Goal: Task Accomplishment & Management: Use online tool/utility

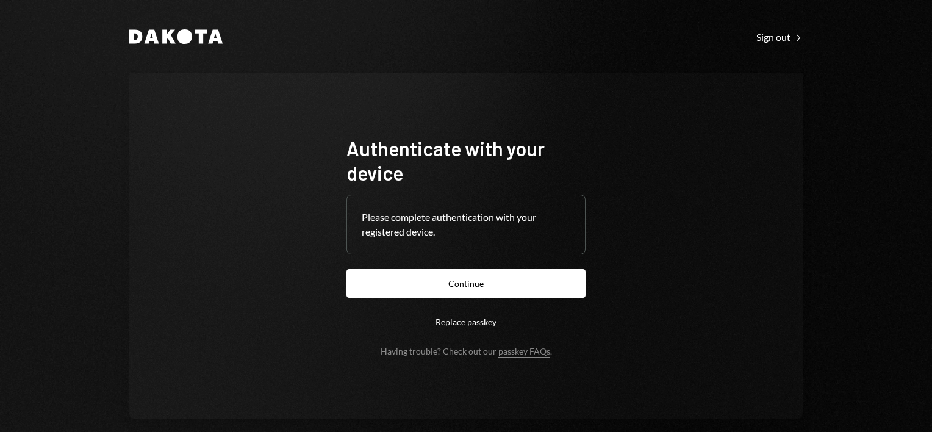
click at [422, 286] on button "Continue" at bounding box center [466, 283] width 239 height 29
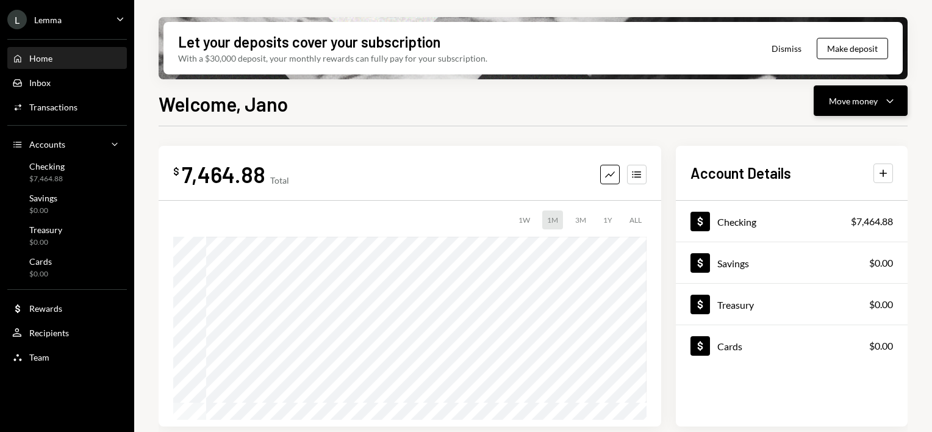
click at [881, 101] on div "Move money Caret Down" at bounding box center [860, 100] width 63 height 15
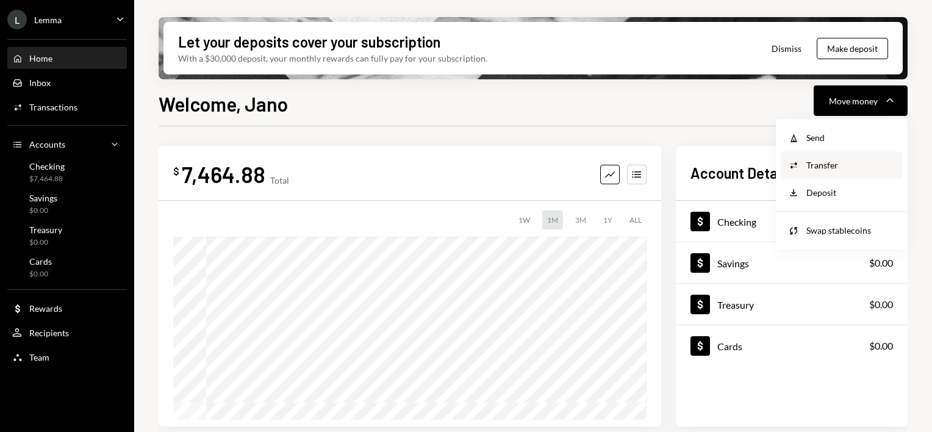
click at [821, 164] on div "Transfer" at bounding box center [851, 165] width 89 height 13
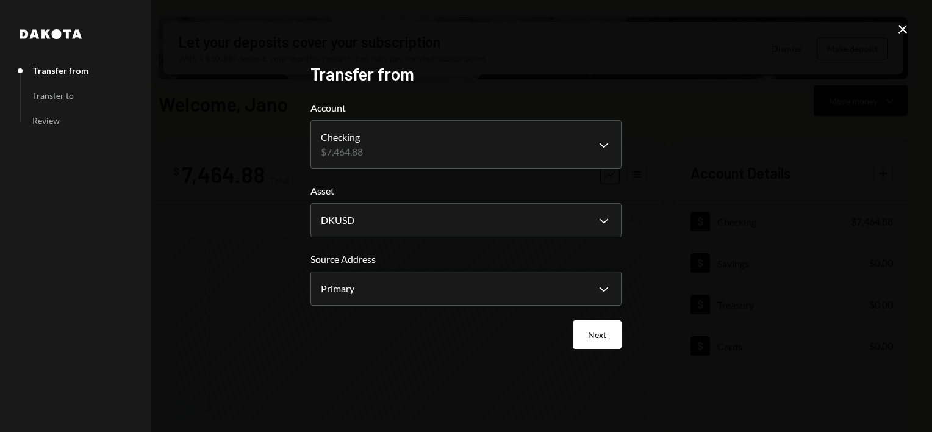
click at [449, 145] on body "L Lemma Caret Down Home Home Inbox Inbox Activities Transactions Accounts Accou…" at bounding box center [466, 216] width 932 height 432
click at [906, 29] on icon "Close" at bounding box center [903, 29] width 15 height 15
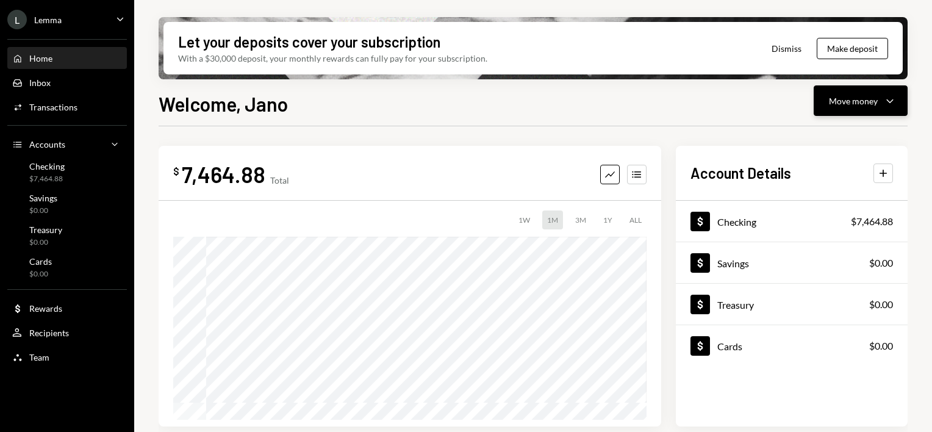
click at [867, 98] on div "Move money" at bounding box center [853, 101] width 49 height 13
click at [835, 135] on div "Send" at bounding box center [851, 137] width 89 height 13
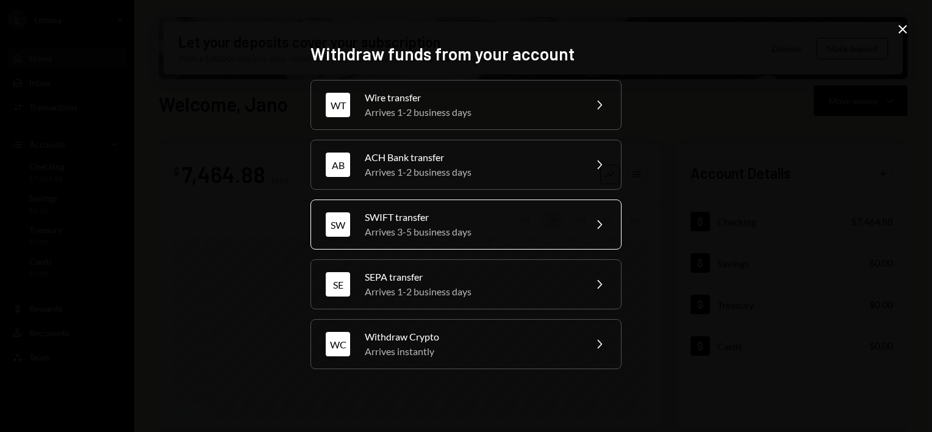
click at [576, 218] on div "SWIFT transfer" at bounding box center [471, 217] width 212 height 15
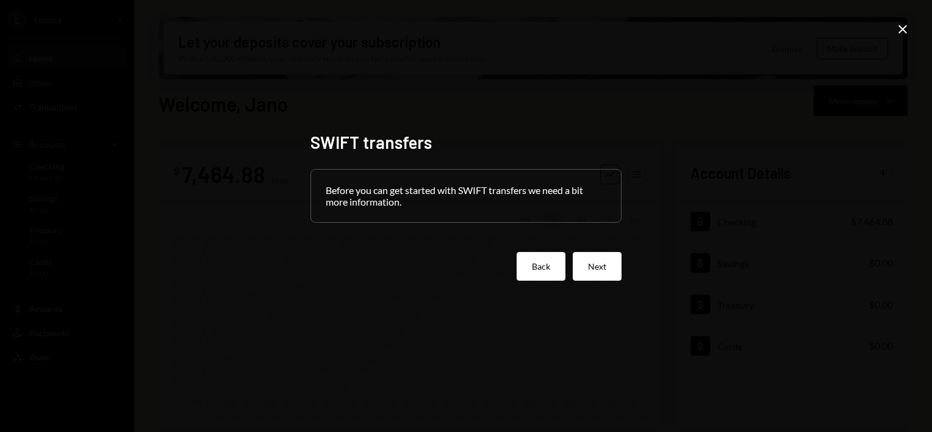
click at [553, 273] on button "Back" at bounding box center [541, 266] width 49 height 29
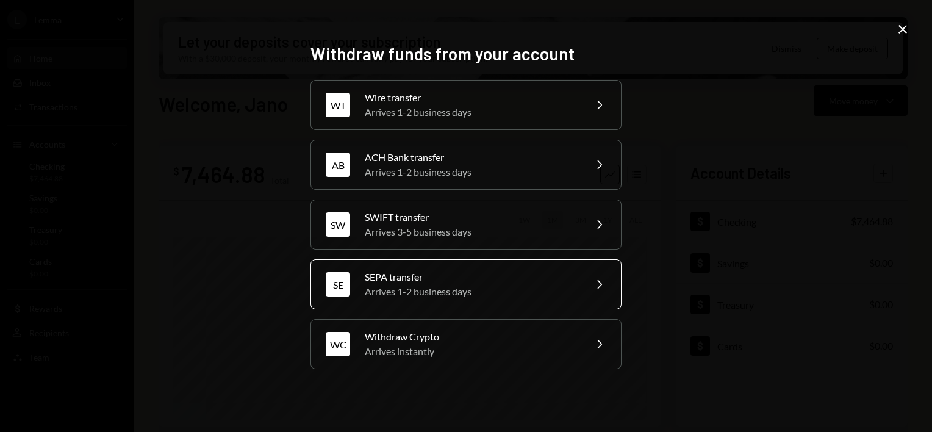
click at [501, 285] on div "Arrives 1-2 business days" at bounding box center [471, 291] width 212 height 15
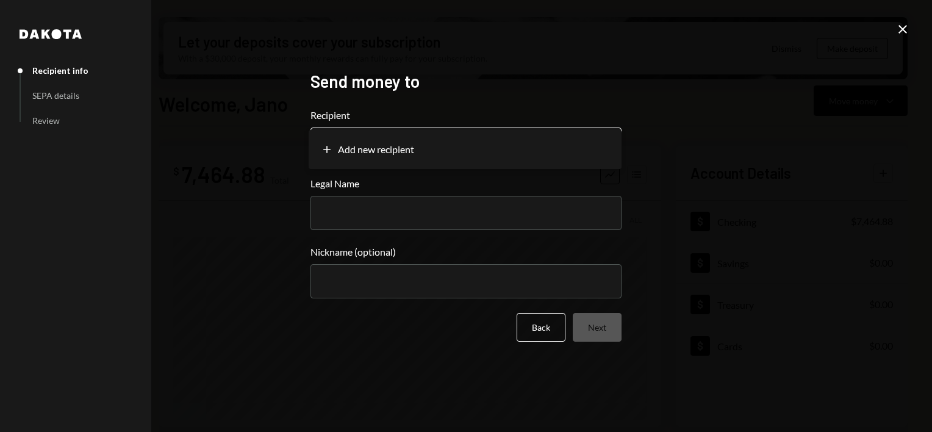
click at [586, 145] on body "L Lemma Caret Down Home Home Inbox Inbox Activities Transactions Accounts Accou…" at bounding box center [466, 216] width 932 height 432
click at [550, 329] on button "Back" at bounding box center [541, 327] width 49 height 29
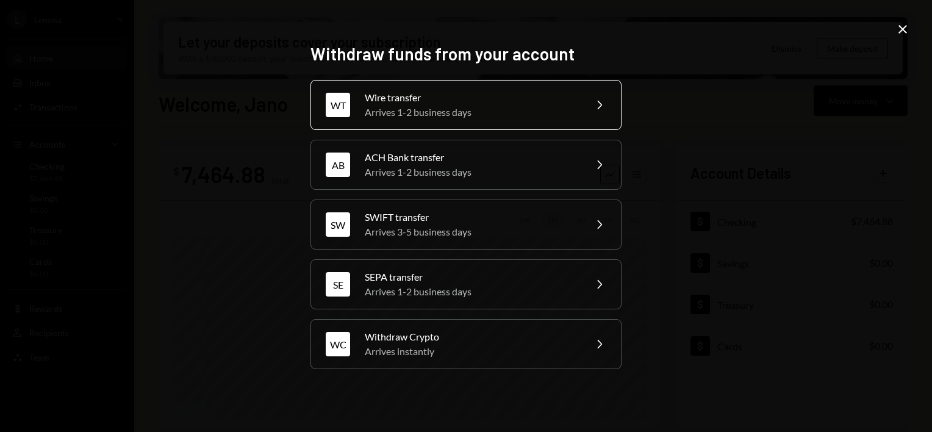
click at [529, 117] on div "Arrives 1-2 business days" at bounding box center [471, 112] width 212 height 15
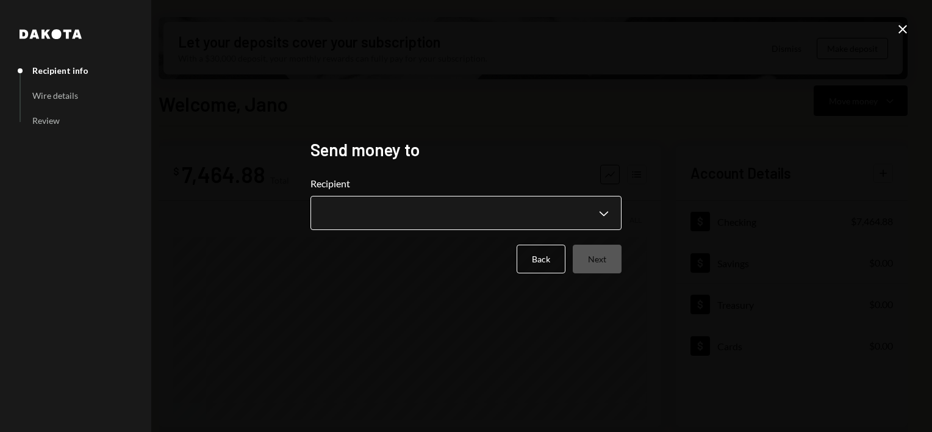
click at [535, 222] on body "L Lemma Caret Down Home Home Inbox Inbox Activities Transactions Accounts Accou…" at bounding box center [466, 216] width 932 height 432
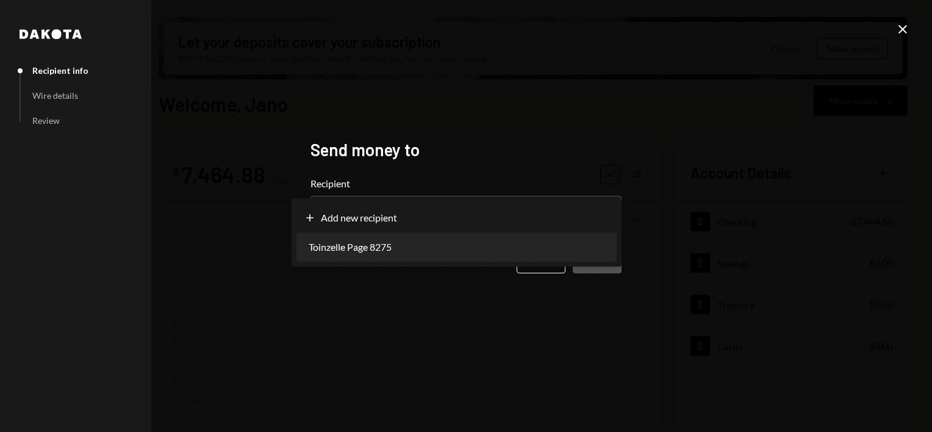
select select "**********"
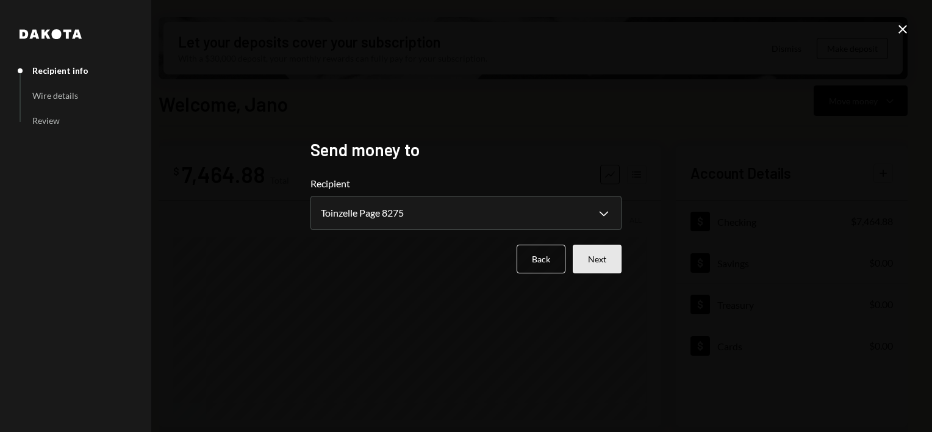
click at [603, 261] on button "Next" at bounding box center [597, 259] width 49 height 29
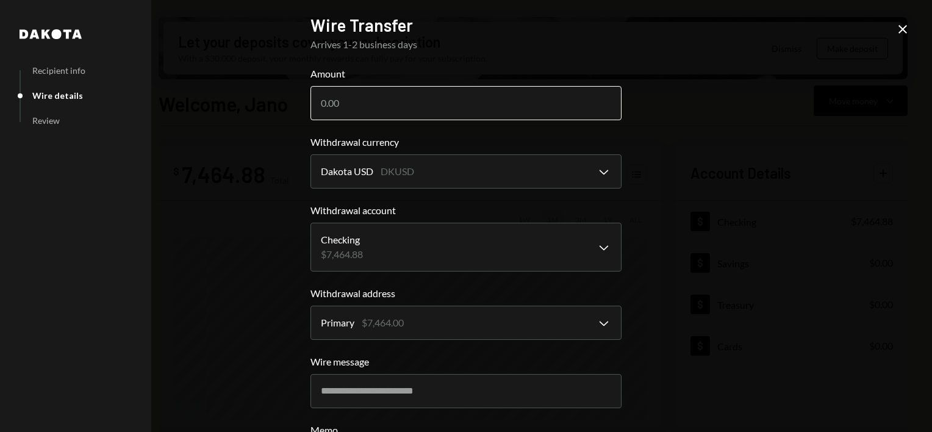
click at [453, 106] on input "Amount" at bounding box center [466, 103] width 311 height 34
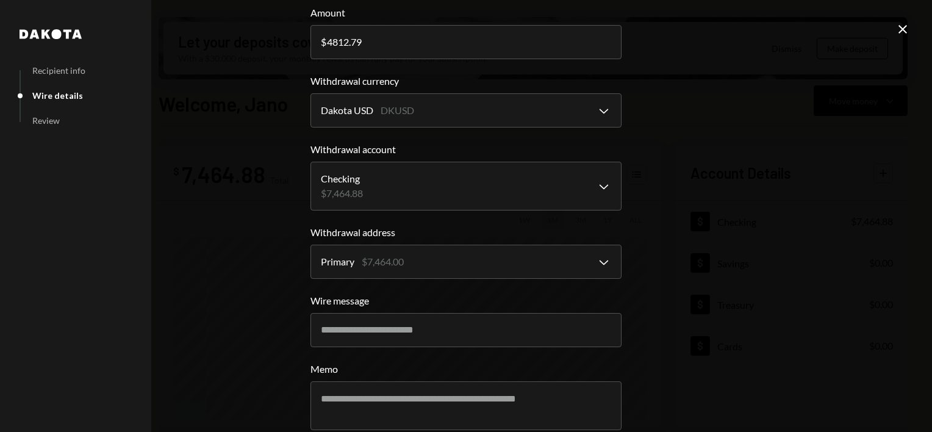
scroll to position [121, 0]
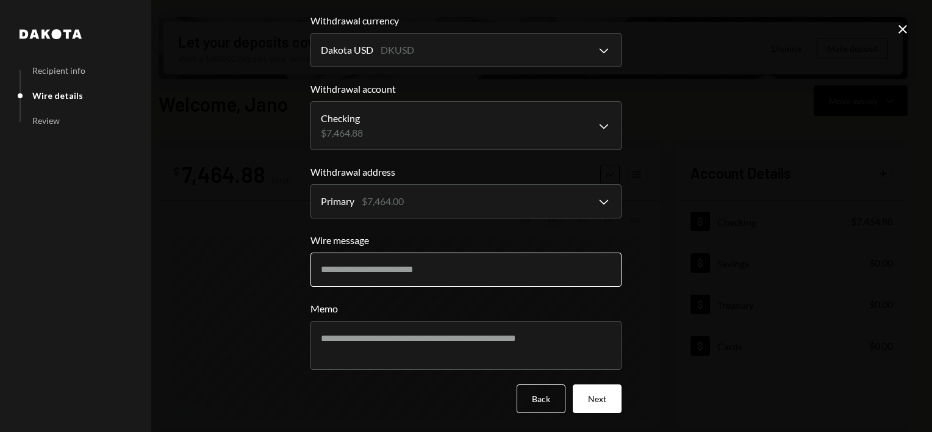
type input "4812.79"
click at [398, 279] on input "Wire message" at bounding box center [466, 270] width 311 height 34
click at [327, 271] on input "**********" at bounding box center [466, 270] width 311 height 34
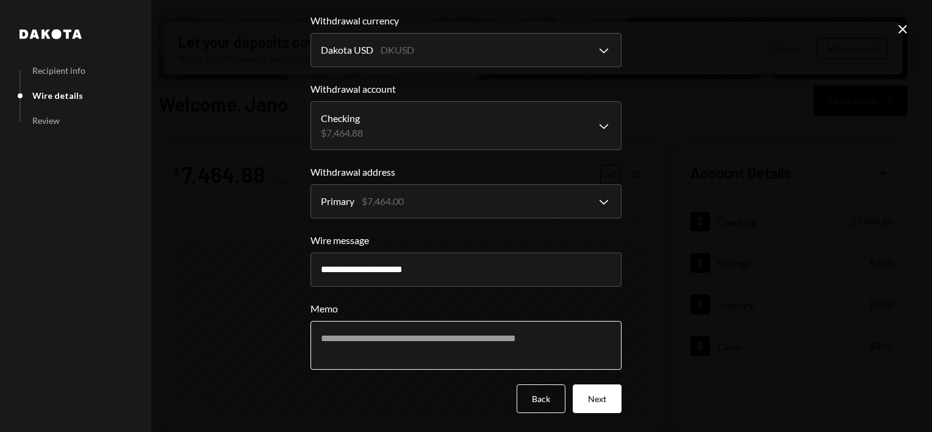
type input "**********"
click at [437, 336] on textarea "Memo" at bounding box center [466, 345] width 311 height 49
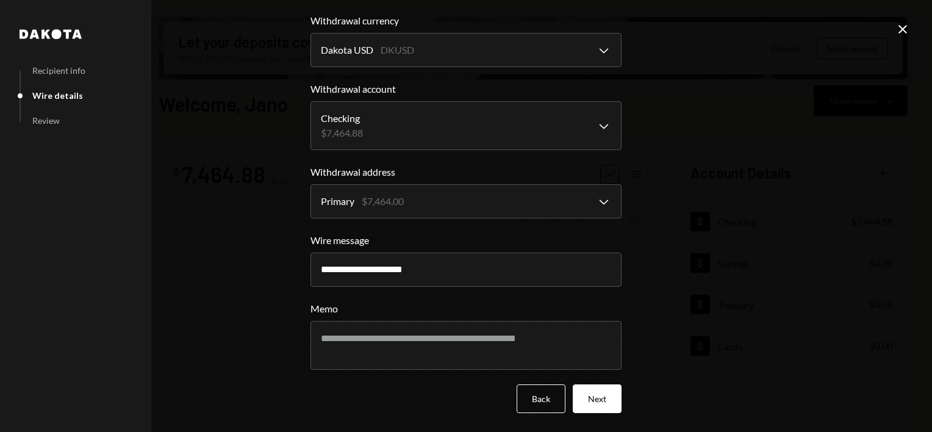
drag, startPoint x: 398, startPoint y: 268, endPoint x: 301, endPoint y: 267, distance: 96.4
click at [301, 267] on div "**********" at bounding box center [466, 95] width 340 height 432
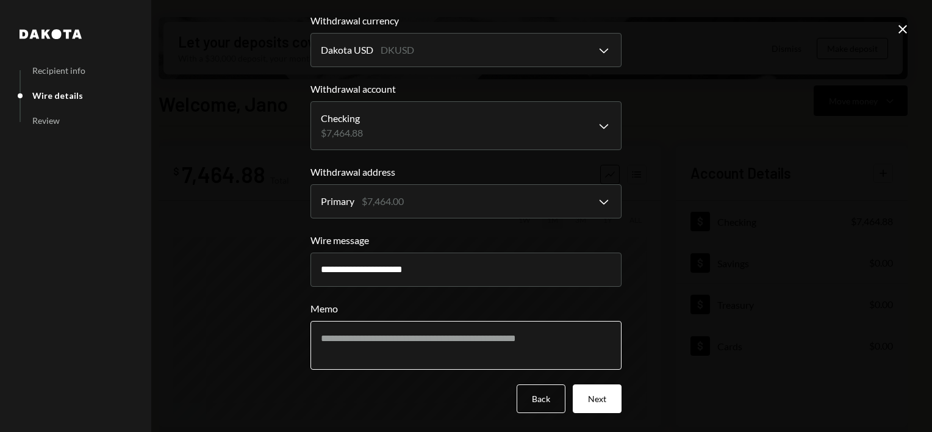
click at [351, 336] on textarea "Memo" at bounding box center [466, 345] width 311 height 49
paste textarea "**********"
type textarea "**********"
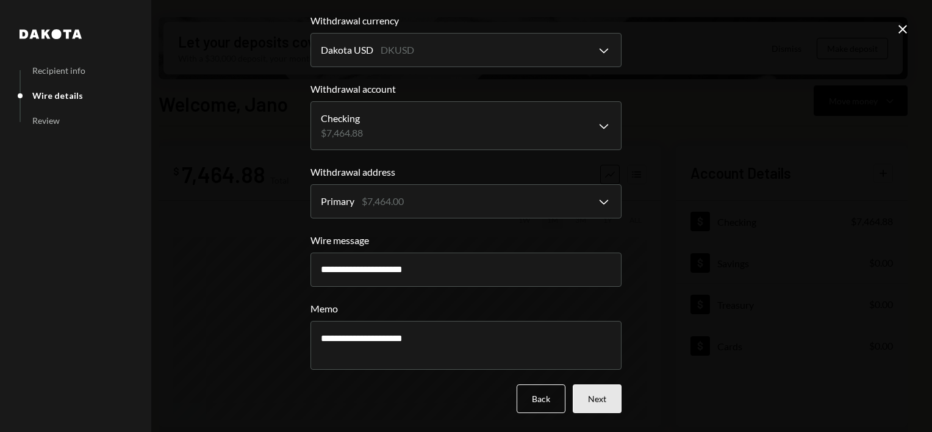
click at [598, 401] on button "Next" at bounding box center [597, 398] width 49 height 29
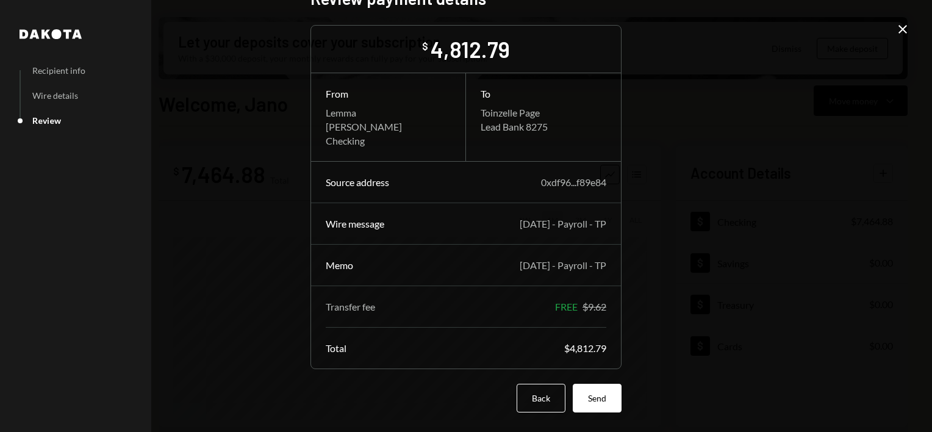
scroll to position [27, 0]
click at [589, 408] on button "Send" at bounding box center [597, 398] width 49 height 29
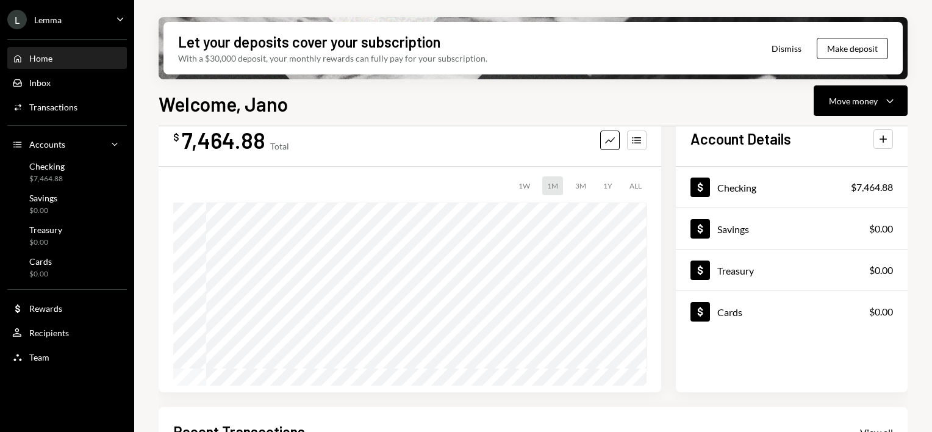
scroll to position [0, 0]
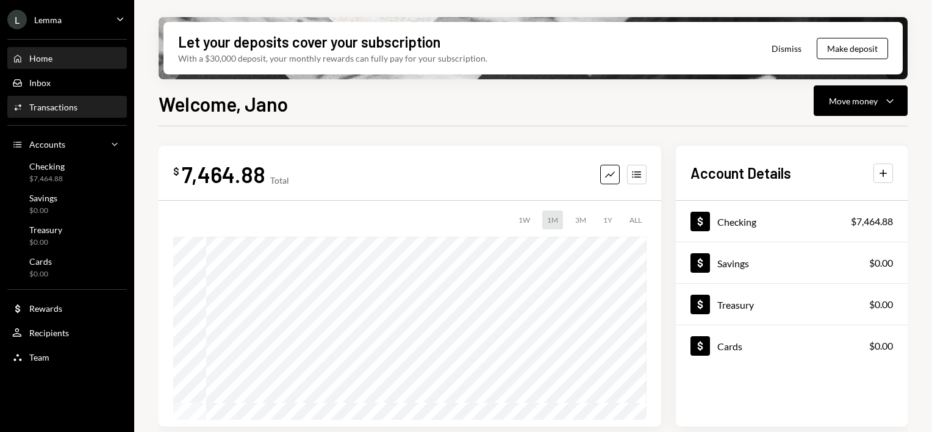
click at [53, 112] on div "Activities Transactions" at bounding box center [44, 107] width 65 height 11
